Goal: Transaction & Acquisition: Download file/media

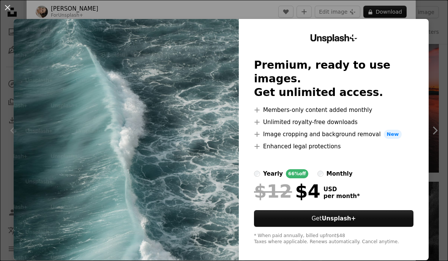
click at [422, 5] on div "An X shape Unsplash+ Premium, ready to use images. Get unlimited access. A plus…" at bounding box center [224, 130] width 448 height 261
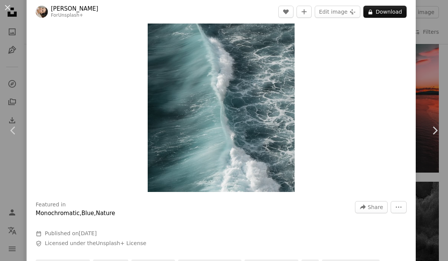
click at [415, 23] on header "[PERSON_NAME] For Unsplash+ A heart A plus sign Edit image Plus sign for Unspla…" at bounding box center [221, 12] width 389 height 24
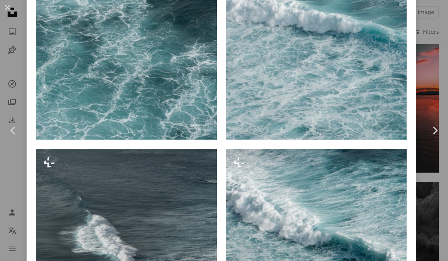
scroll to position [1174, 0]
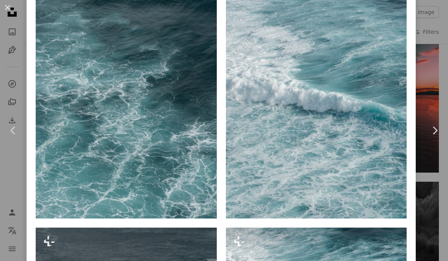
click at [5, 4] on button "An X shape" at bounding box center [7, 7] width 9 height 9
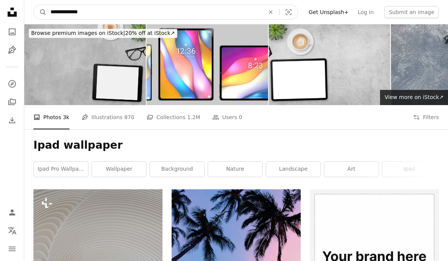
click at [97, 13] on input "**********" at bounding box center [154, 12] width 215 height 14
type input "**********"
click at [40, 12] on button "A magnifying glass" at bounding box center [40, 12] width 13 height 14
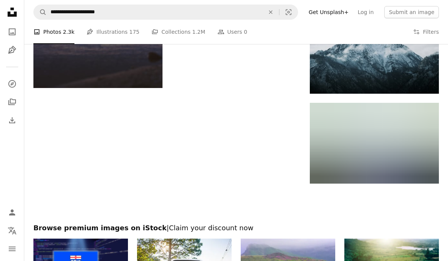
scroll to position [1061, 0]
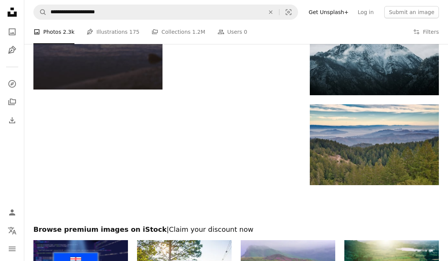
click at [368, 52] on img at bounding box center [374, 52] width 129 height 86
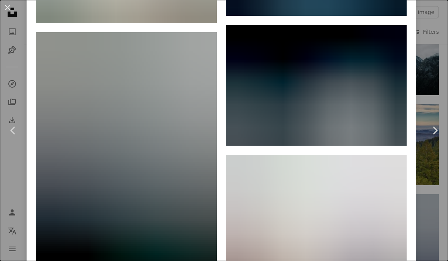
scroll to position [5054, 0]
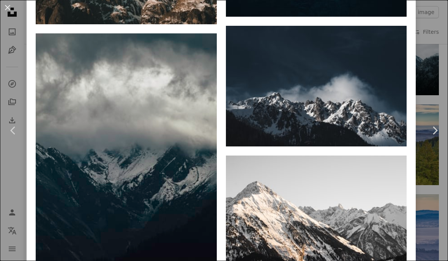
click at [367, 49] on img at bounding box center [316, 86] width 181 height 121
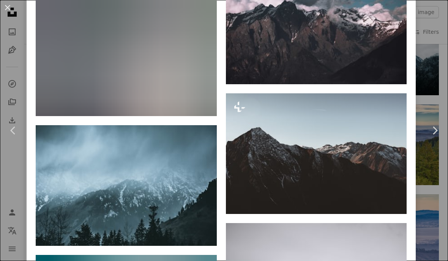
scroll to position [2441, 0]
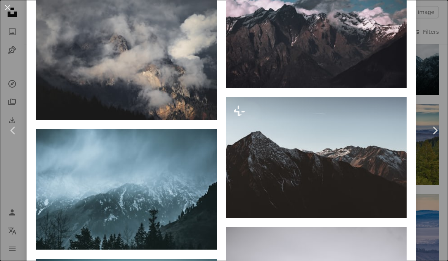
click at [118, 35] on img at bounding box center [126, 59] width 181 height 121
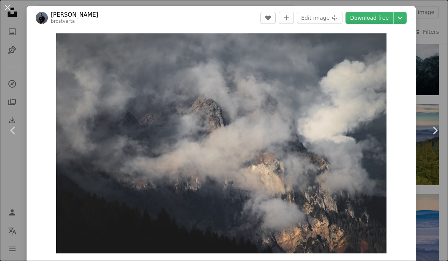
click at [387, 7] on header "[PERSON_NAME] brostvarta A heart A plus sign Edit image Plus sign for Unsplash+…" at bounding box center [221, 18] width 389 height 24
click at [380, 7] on header "[PERSON_NAME] brostvarta A heart A plus sign Edit image Plus sign for Unsplash+…" at bounding box center [221, 18] width 389 height 24
click at [405, 2] on div "An X shape Chevron left Chevron right [PERSON_NAME] brostvarta A heart A plus s…" at bounding box center [224, 130] width 448 height 261
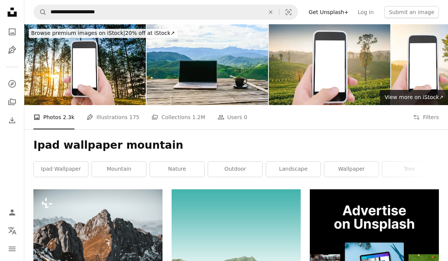
click at [13, 123] on icon "Download History" at bounding box center [12, 120] width 6 height 6
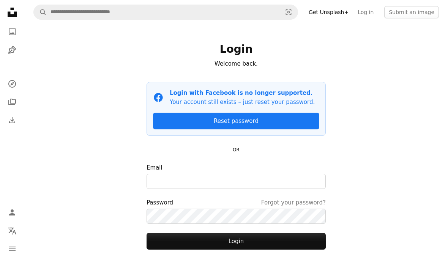
click at [8, 103] on icon "A stack of folders" at bounding box center [12, 101] width 9 height 9
click at [8, 52] on icon "Pen Tool" at bounding box center [12, 50] width 9 height 9
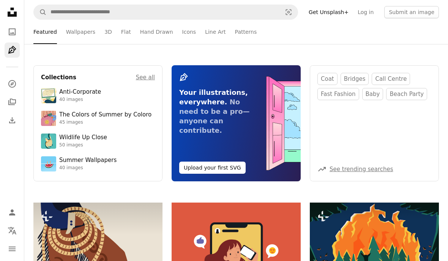
click at [11, 25] on link "A photo" at bounding box center [12, 31] width 15 height 15
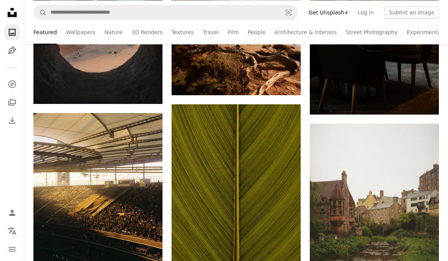
scroll to position [982, 0]
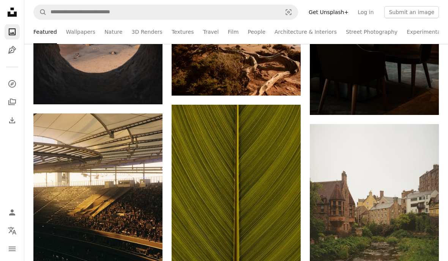
click at [144, 28] on link "3D Renders" at bounding box center [147, 32] width 31 height 24
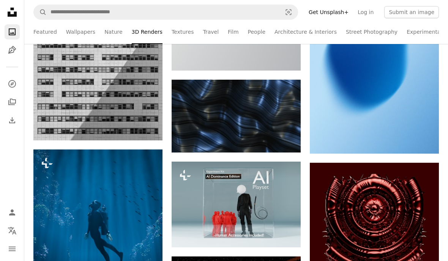
scroll to position [821, 0]
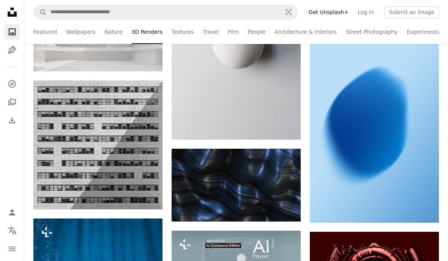
click at [287, 182] on img at bounding box center [235, 185] width 129 height 72
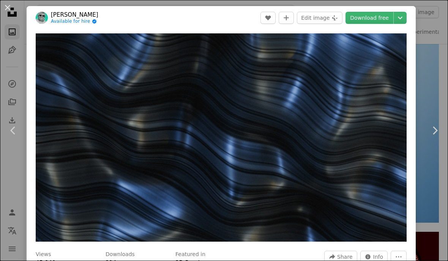
click at [389, 17] on link "Download free" at bounding box center [369, 18] width 48 height 12
click at [11, 6] on button "An X shape" at bounding box center [7, 7] width 9 height 9
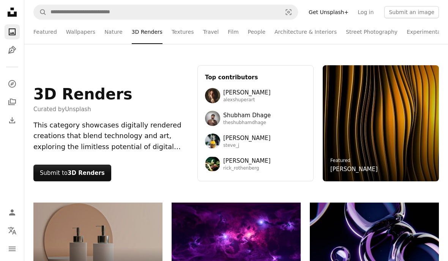
click at [71, 29] on link "Wallpapers" at bounding box center [80, 32] width 29 height 24
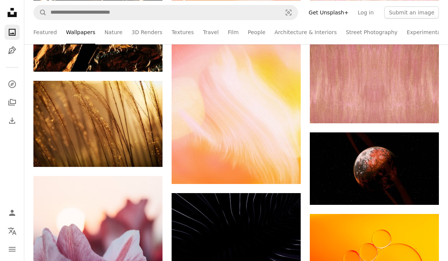
scroll to position [4170, 0]
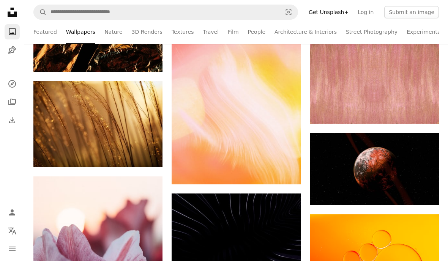
click at [389, 31] on link "Street Photography" at bounding box center [372, 32] width 52 height 24
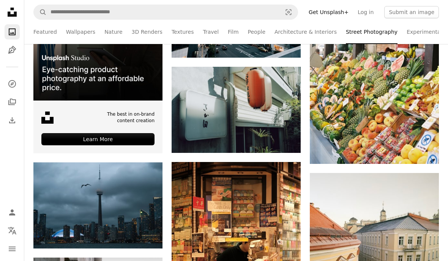
scroll to position [231, 0]
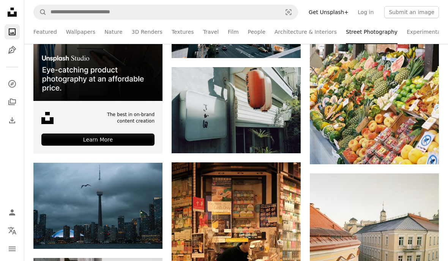
click at [284, 105] on img at bounding box center [235, 110] width 129 height 86
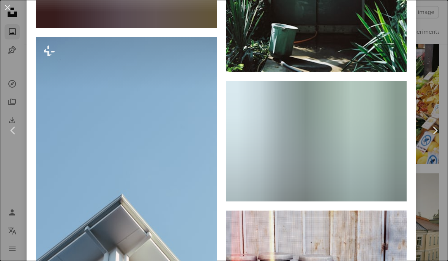
scroll to position [1443, 0]
